Goal: Transaction & Acquisition: Purchase product/service

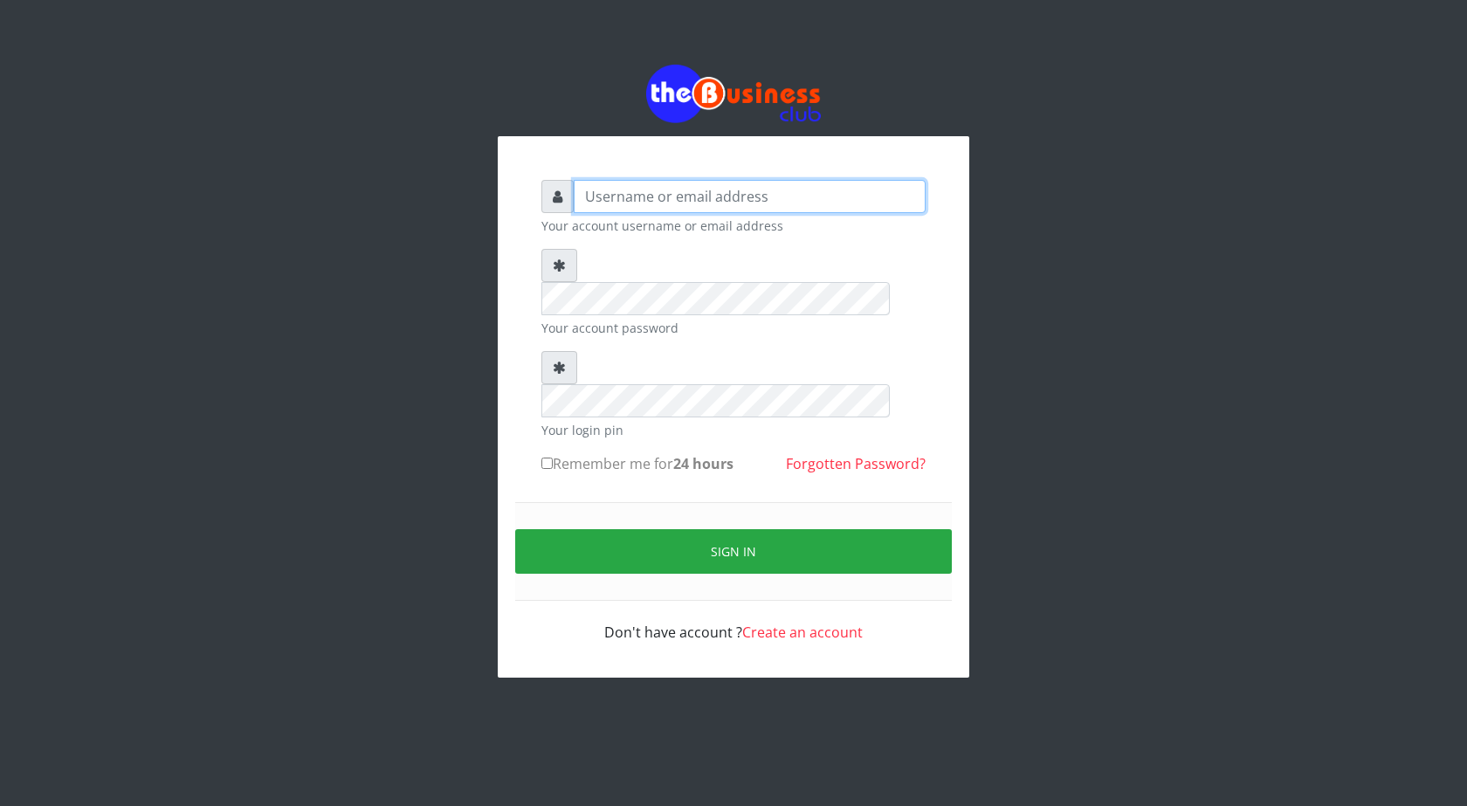
type input "ogooluwaireoluwa@gmail.com"
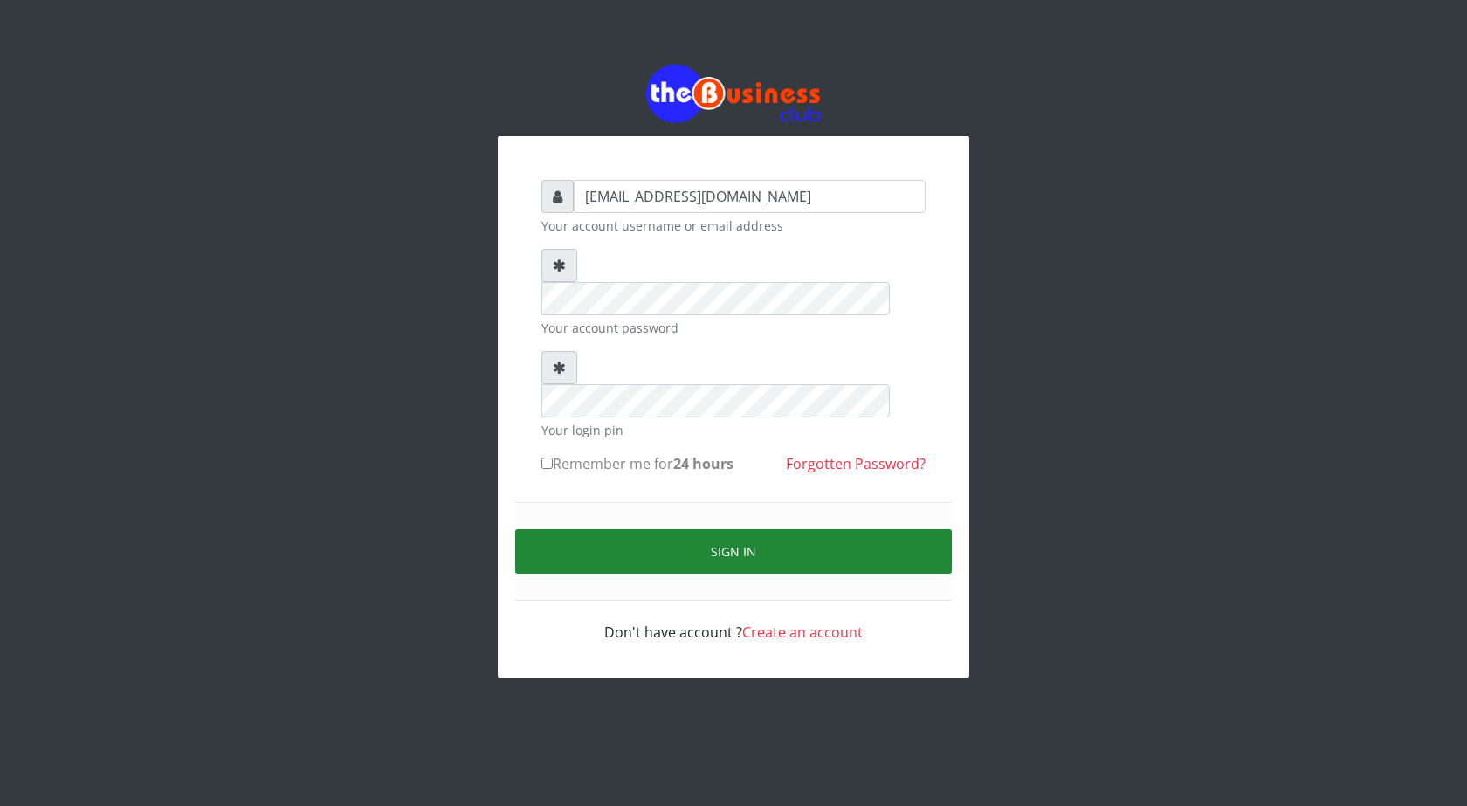
click at [743, 529] on button "Sign in" at bounding box center [733, 551] width 437 height 45
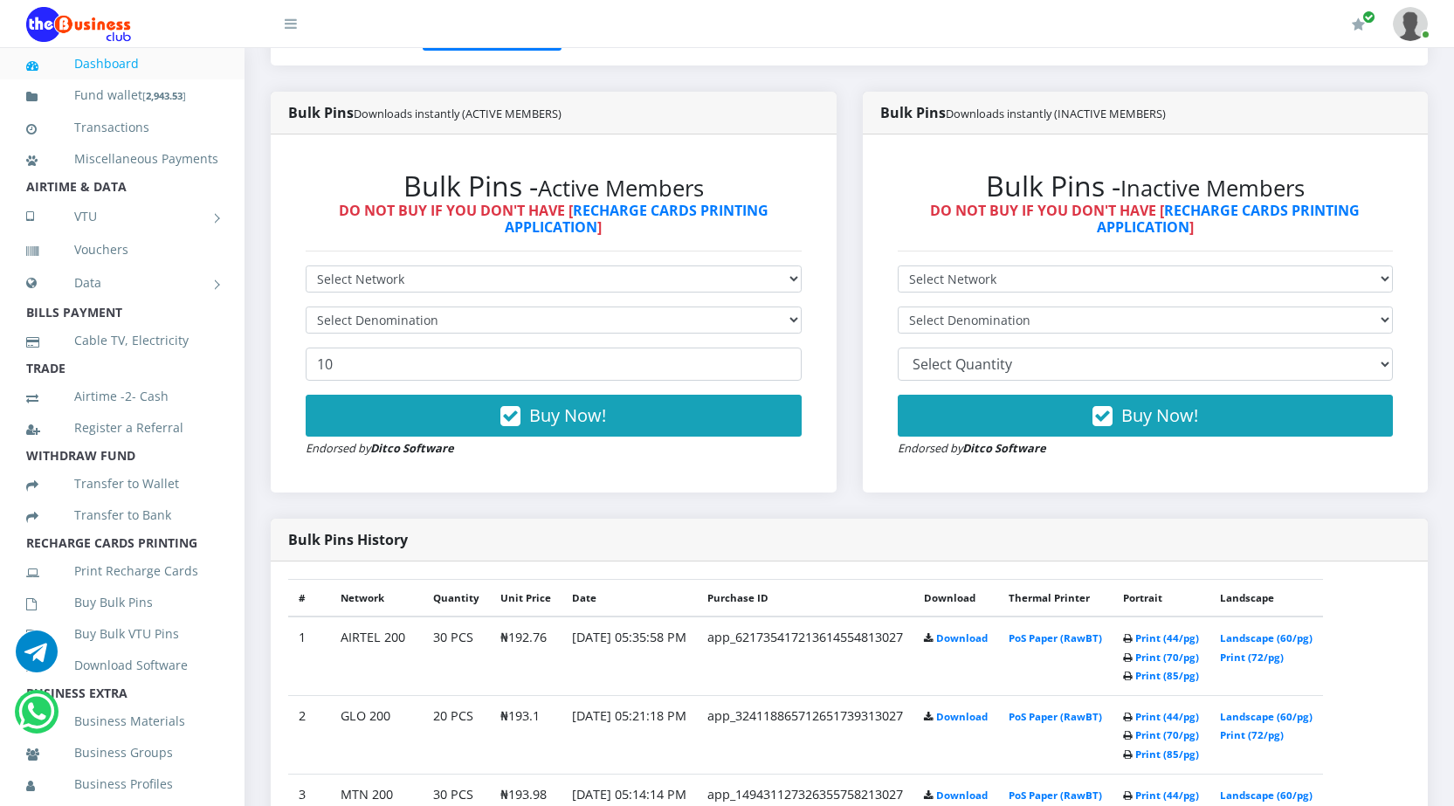
scroll to position [437, 0]
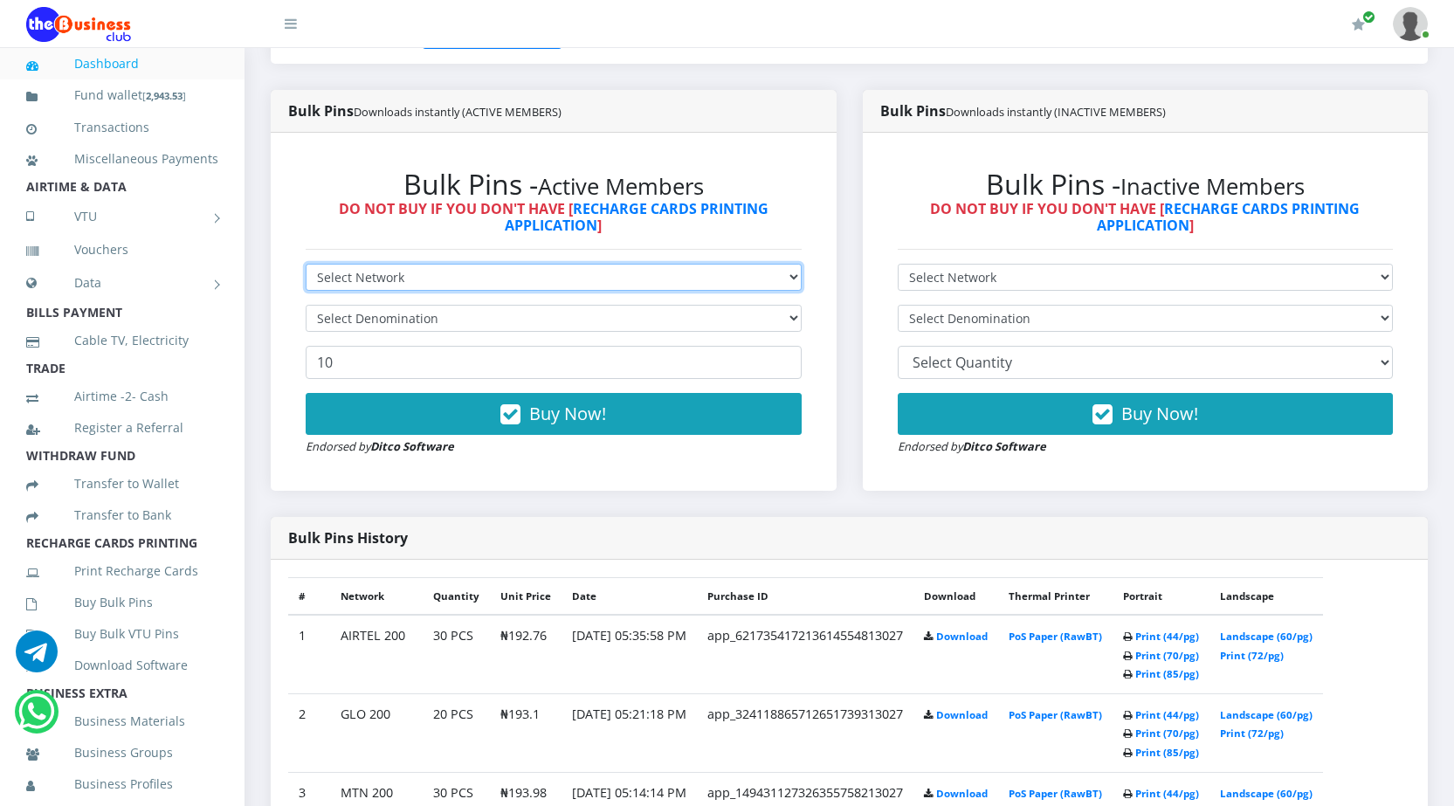
click at [567, 275] on select "Select Network MTN Globacom 9Mobile Airtel" at bounding box center [554, 277] width 496 height 27
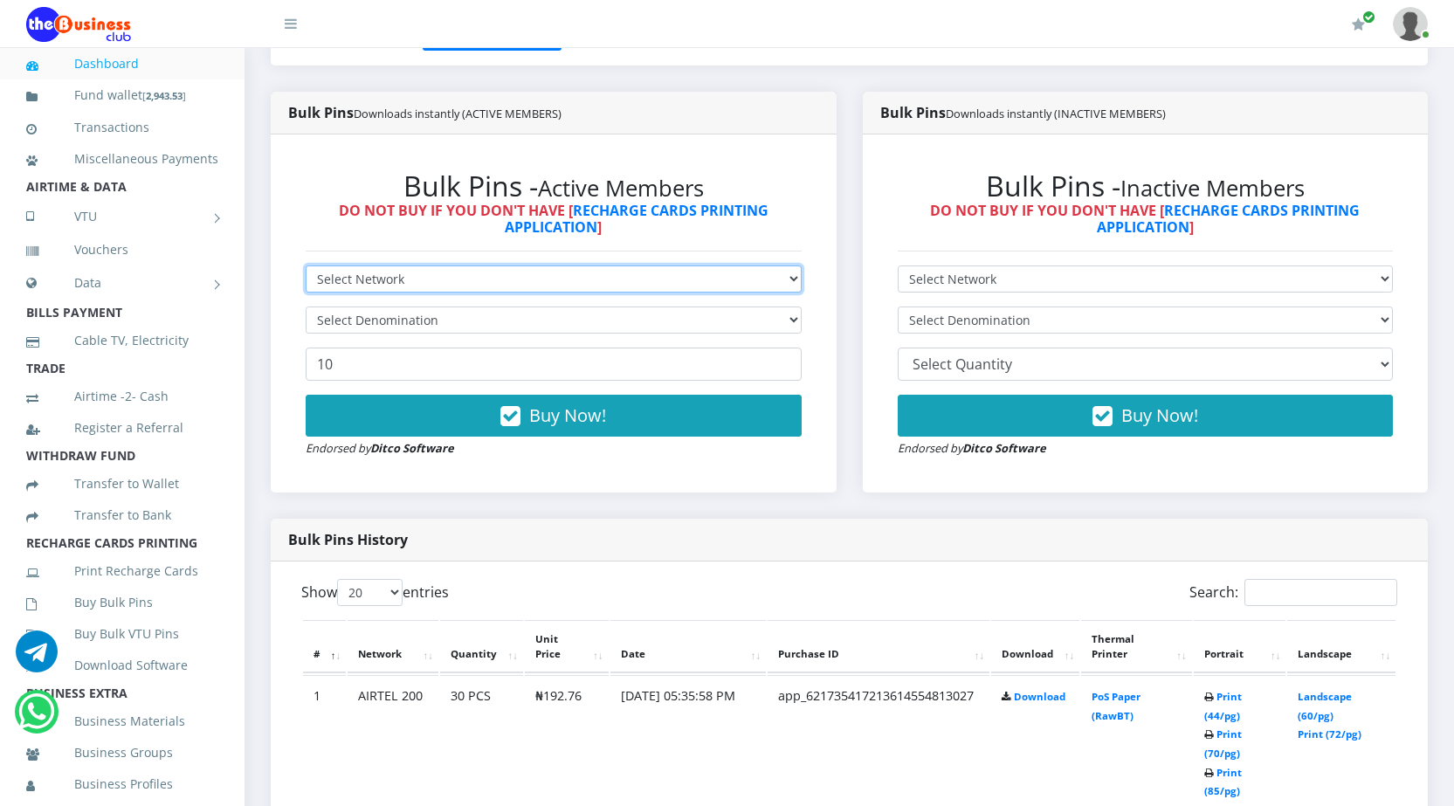
scroll to position [0, 0]
select select "Airtel"
click at [306, 265] on select "Select Network MTN Globacom 9Mobile Airtel" at bounding box center [554, 278] width 496 height 27
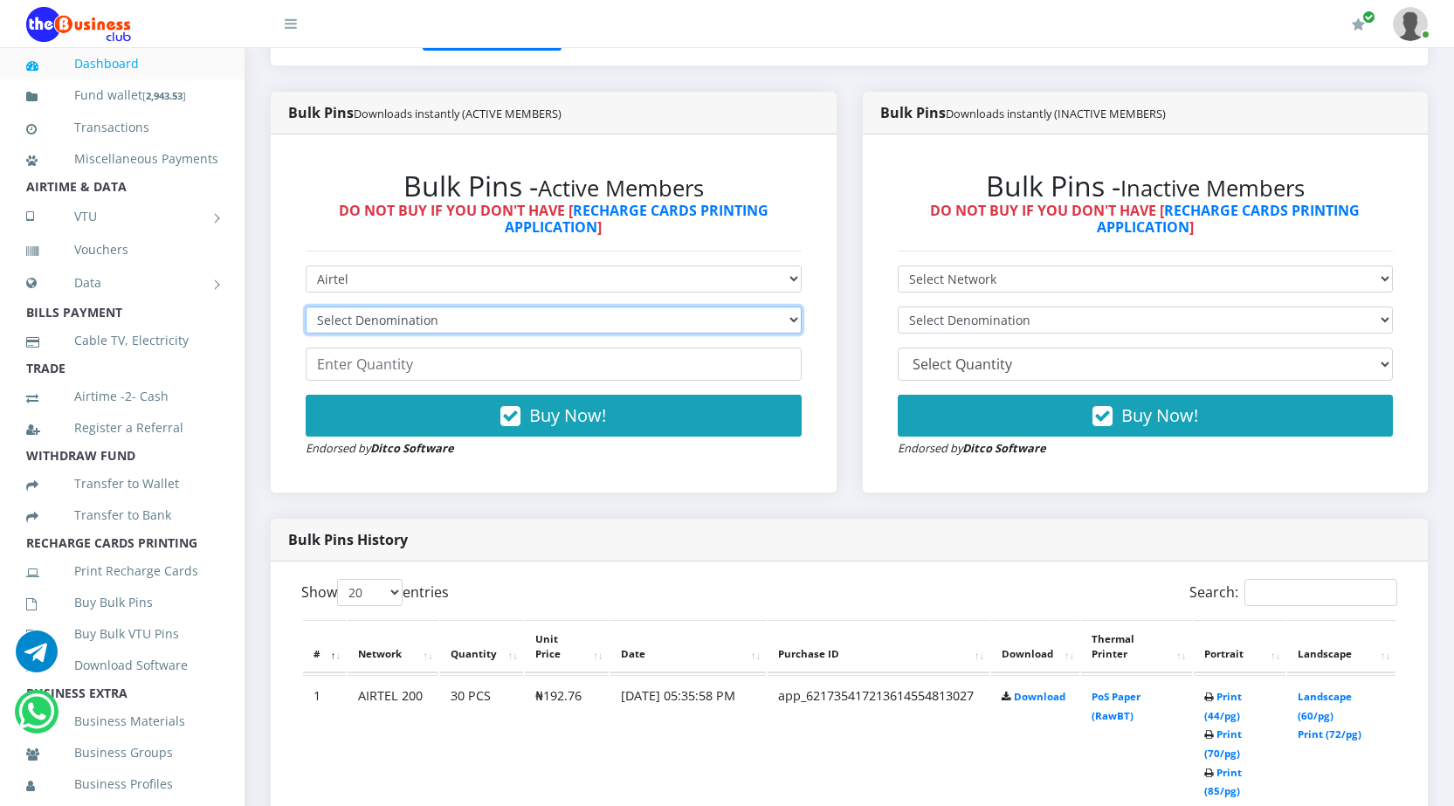
click at [609, 322] on select "Select Denomination Airtel NGN100 - ₦96.38 Airtel NGN200 - ₦192.76 Airtel NGN50…" at bounding box center [554, 319] width 496 height 27
select select "481.9-500"
click at [306, 306] on select "Select Denomination Airtel NGN100 - ₦96.38 Airtel NGN200 - ₦192.76 Airtel NGN50…" at bounding box center [554, 319] width 496 height 27
click at [492, 367] on input "number" at bounding box center [554, 364] width 496 height 33
click at [783, 368] on input "-1" at bounding box center [554, 364] width 496 height 33
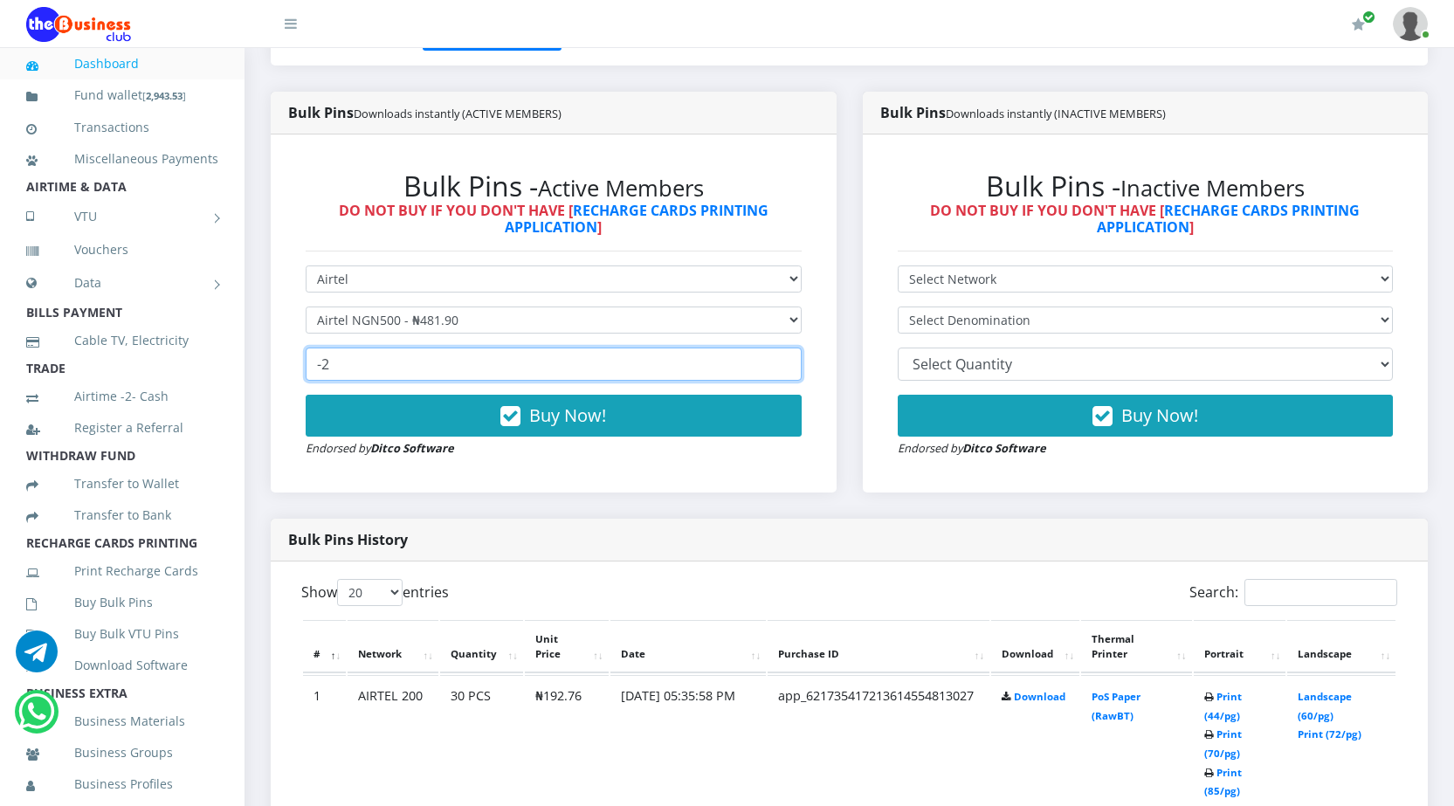
click at [783, 368] on input "-2" at bounding box center [554, 364] width 496 height 33
click at [783, 368] on input "-3" at bounding box center [554, 364] width 496 height 33
click at [783, 368] on input "-4" at bounding box center [554, 364] width 496 height 33
type input "-5"
click at [783, 368] on input "-5" at bounding box center [554, 364] width 496 height 33
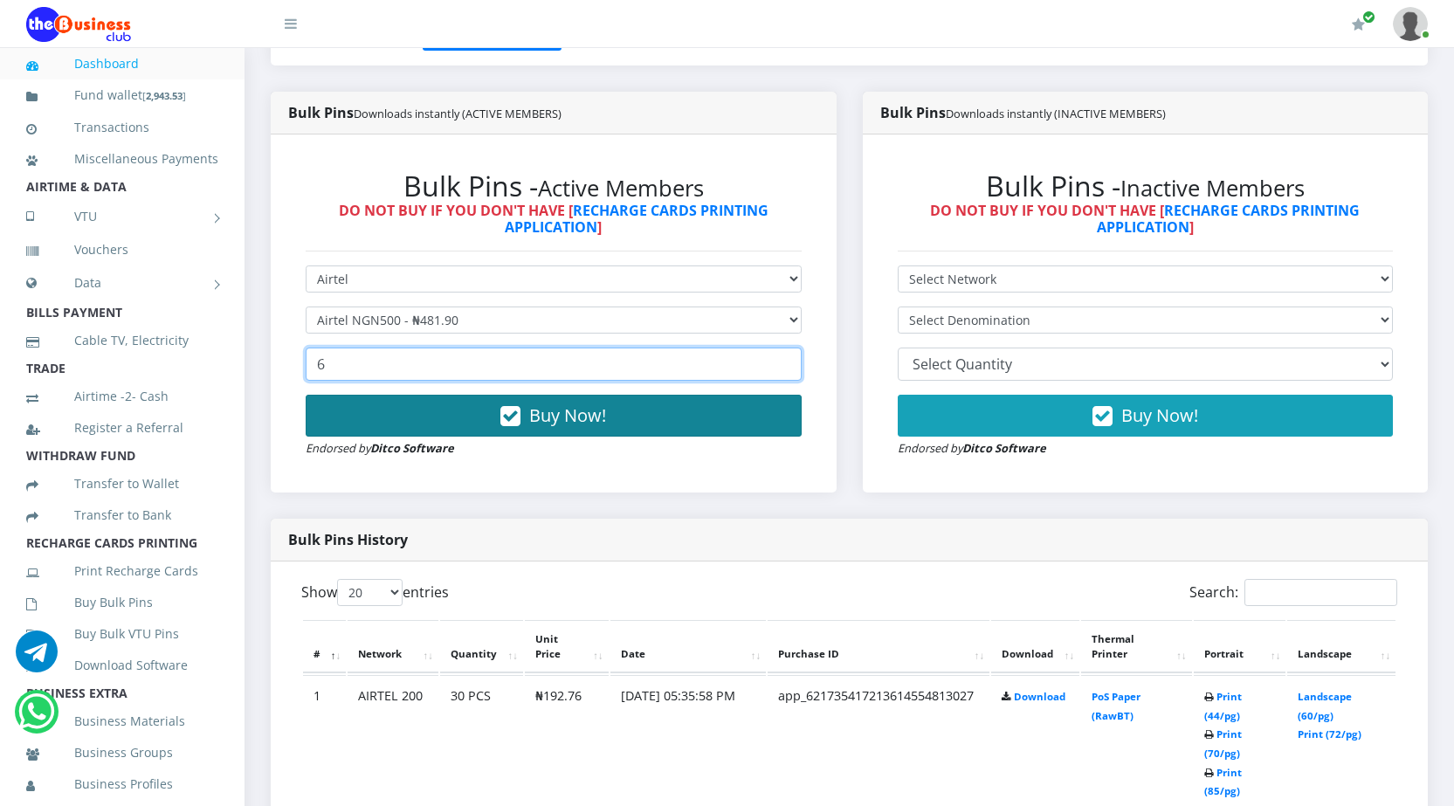
type input "6"
click at [510, 412] on icon "button" at bounding box center [510, 416] width 20 height 17
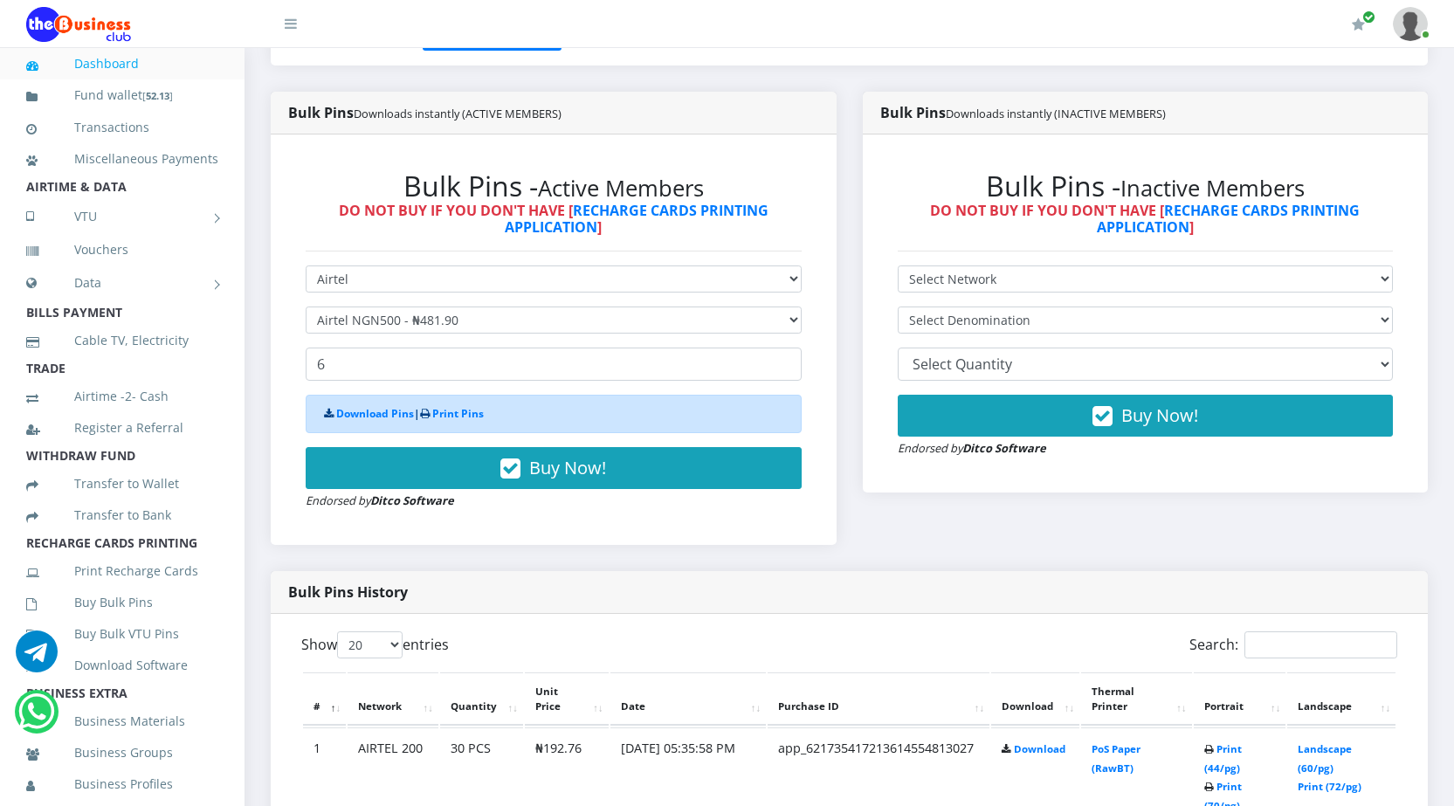
click at [94, 61] on link "Dashboard" at bounding box center [122, 64] width 192 height 40
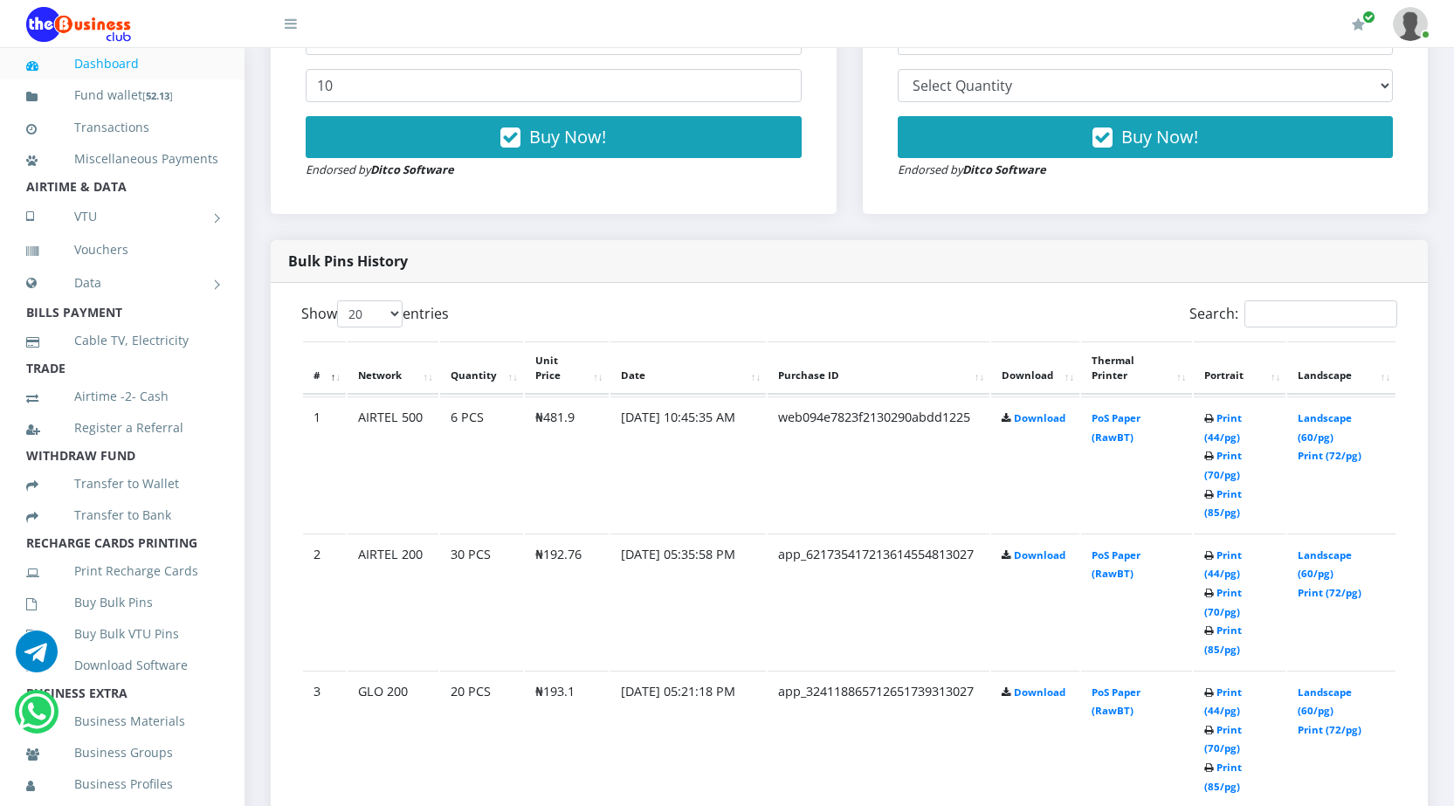
scroll to position [786, 0]
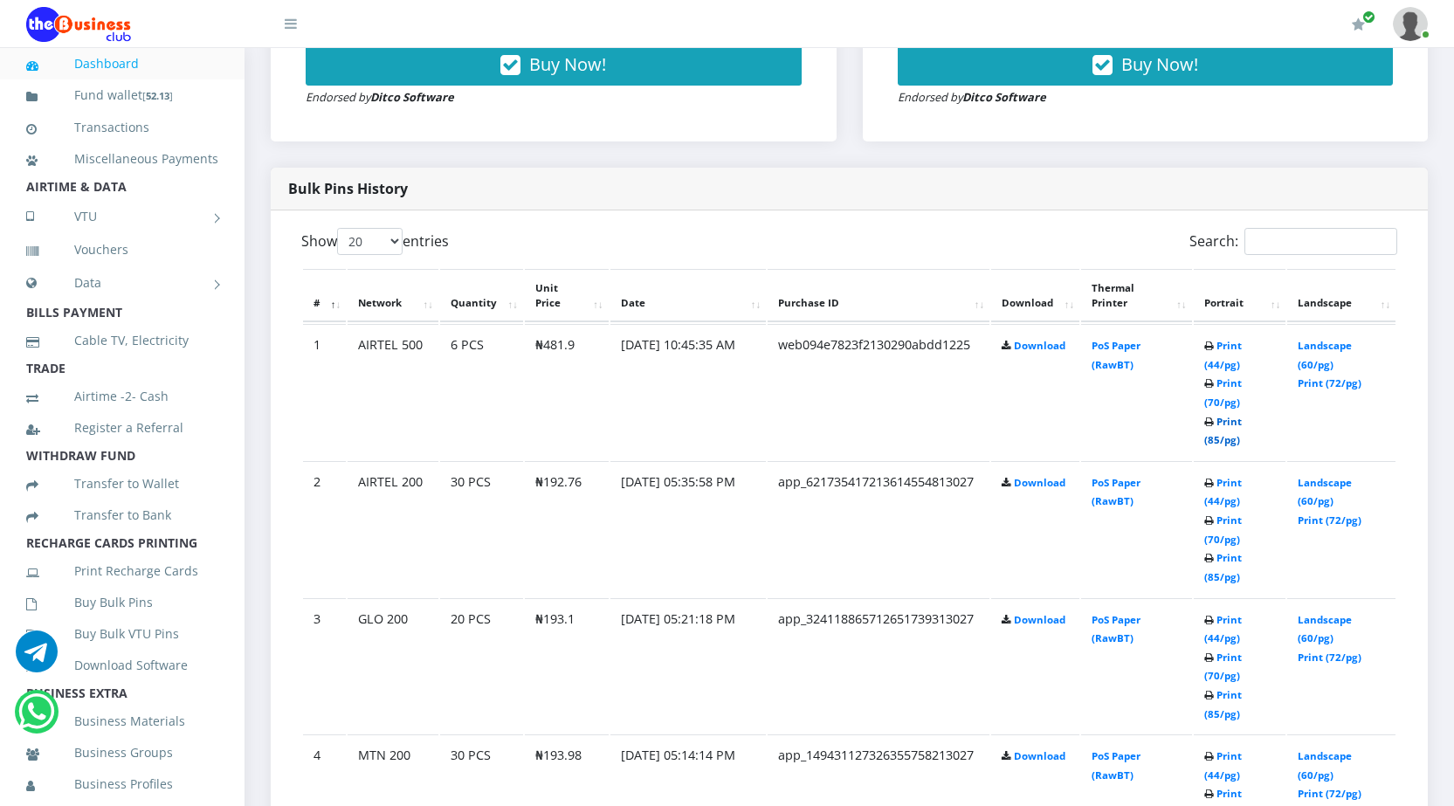
click at [1208, 437] on link "Print (85/pg)" at bounding box center [1223, 431] width 38 height 32
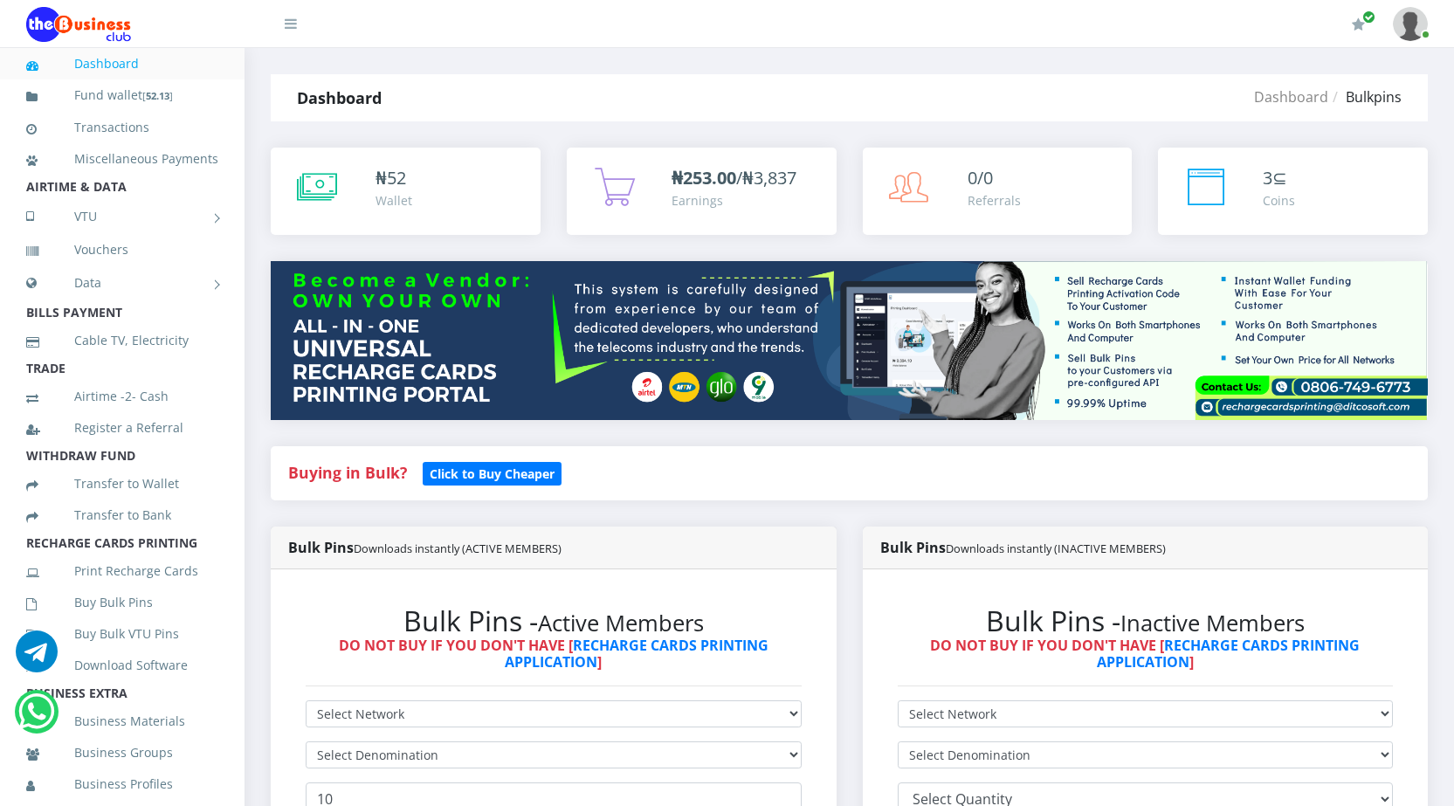
scroll to position [464, 0]
